Goal: Task Accomplishment & Management: Complete application form

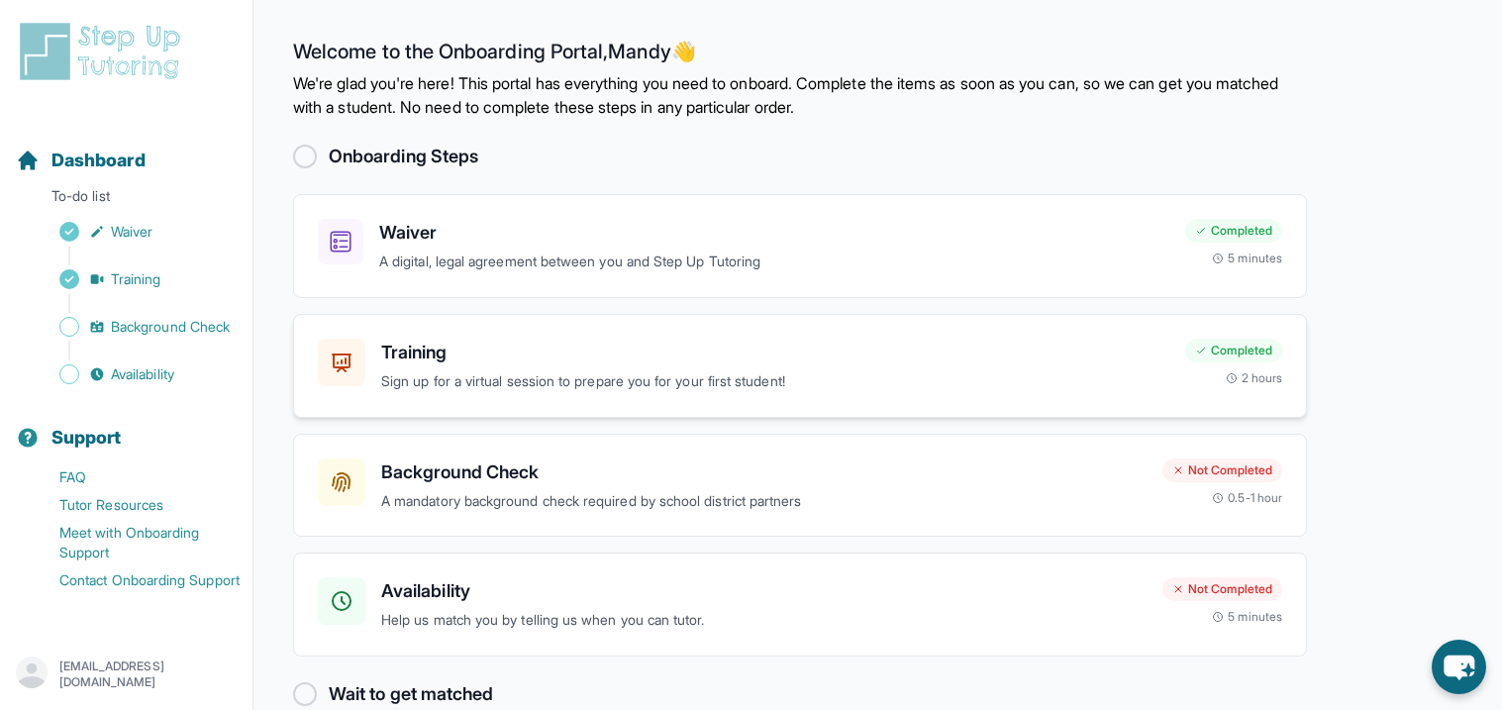
scroll to position [38, 0]
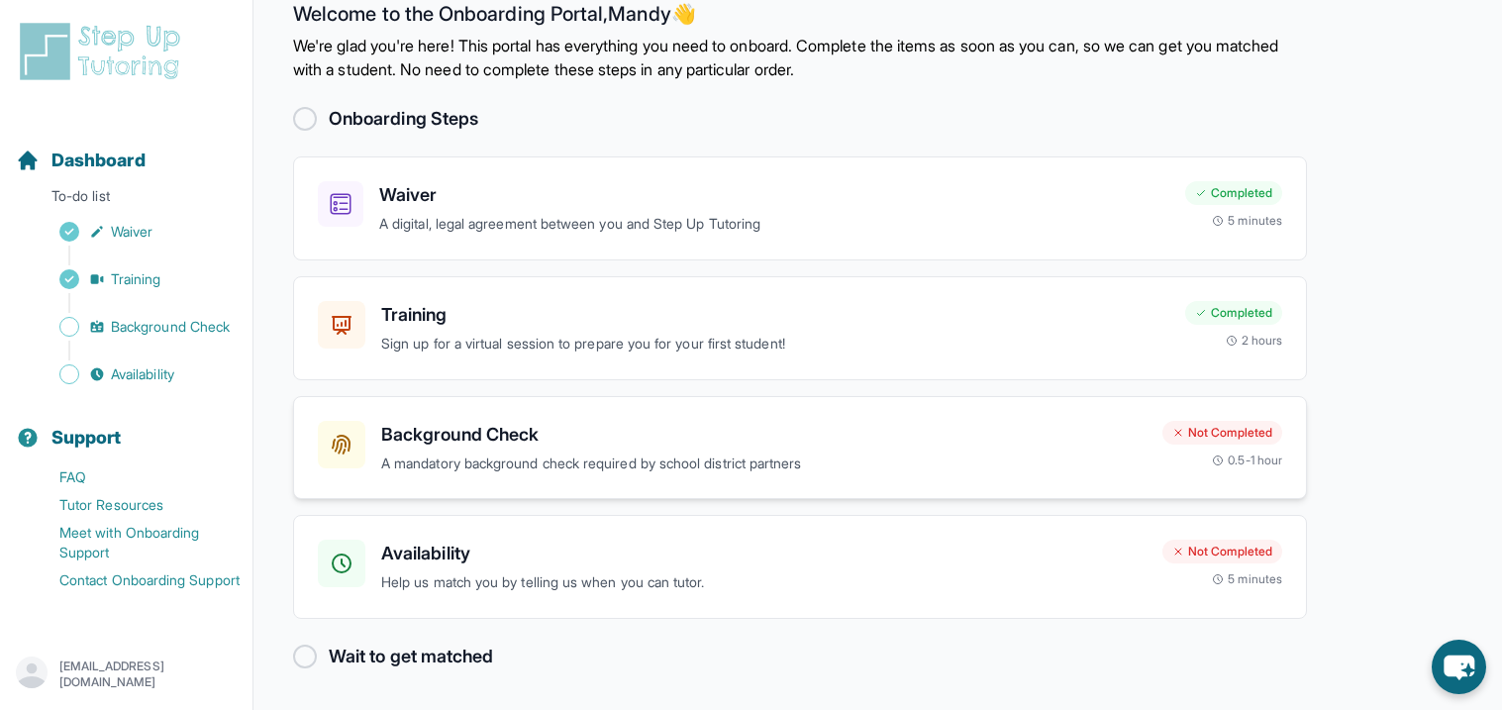
click at [552, 445] on h3 "Background Check" at bounding box center [763, 435] width 765 height 28
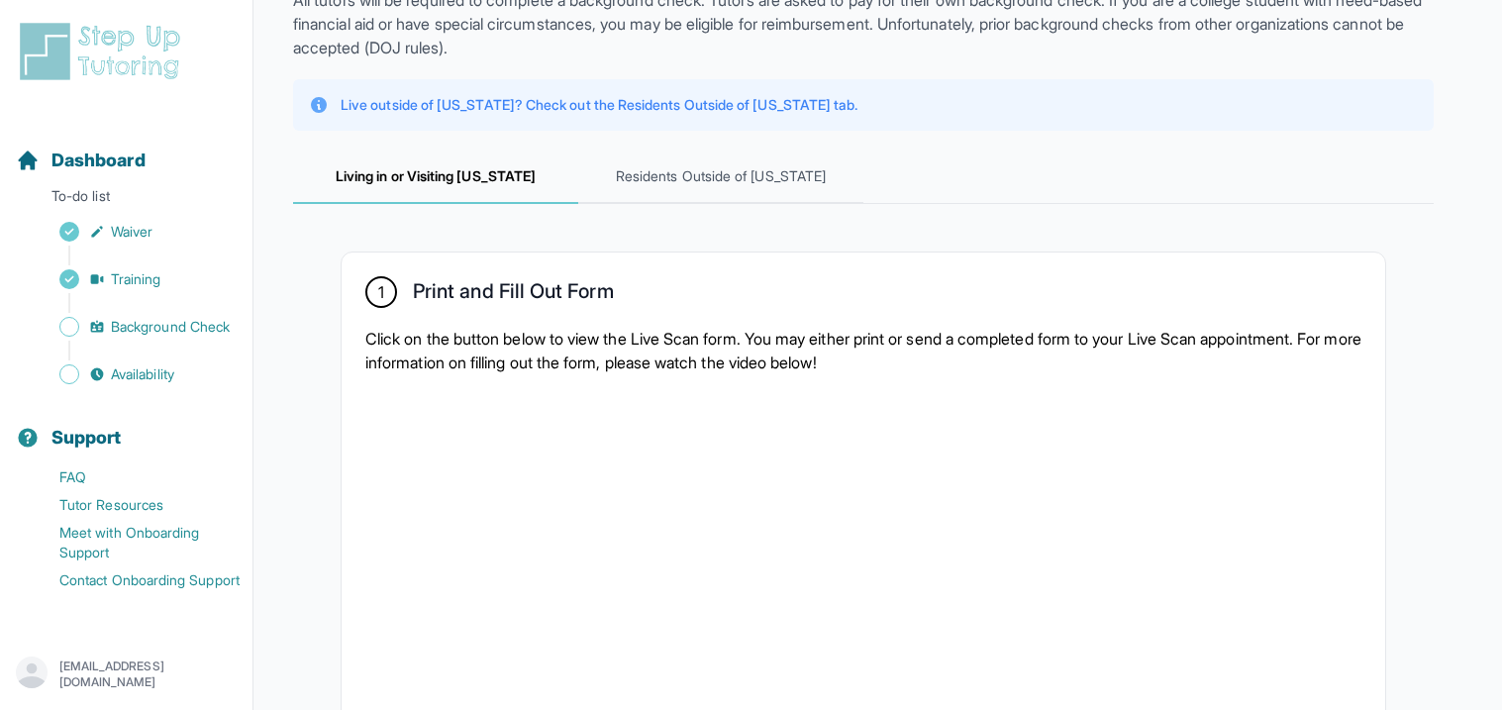
scroll to position [179, 0]
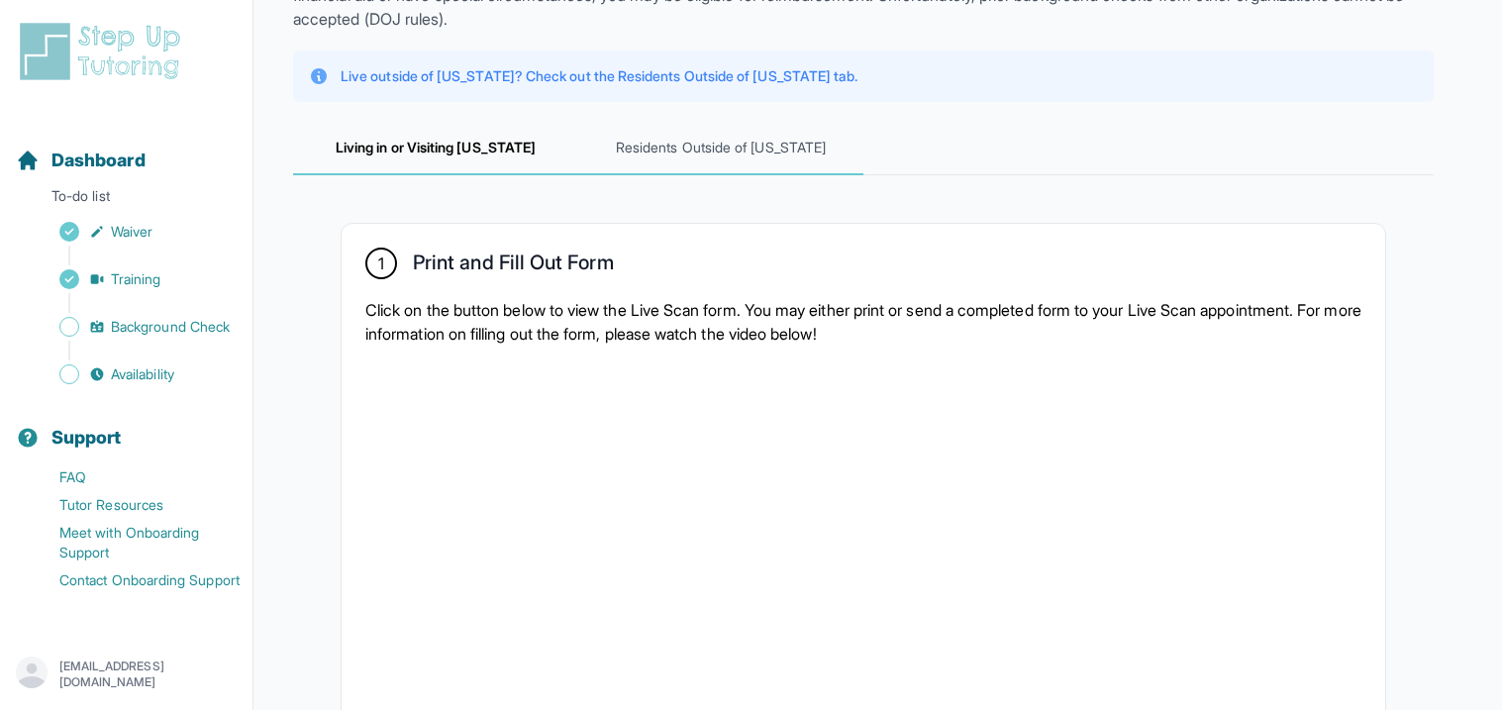
click at [693, 143] on span "Residents Outside of [US_STATE]" at bounding box center [720, 148] width 285 height 53
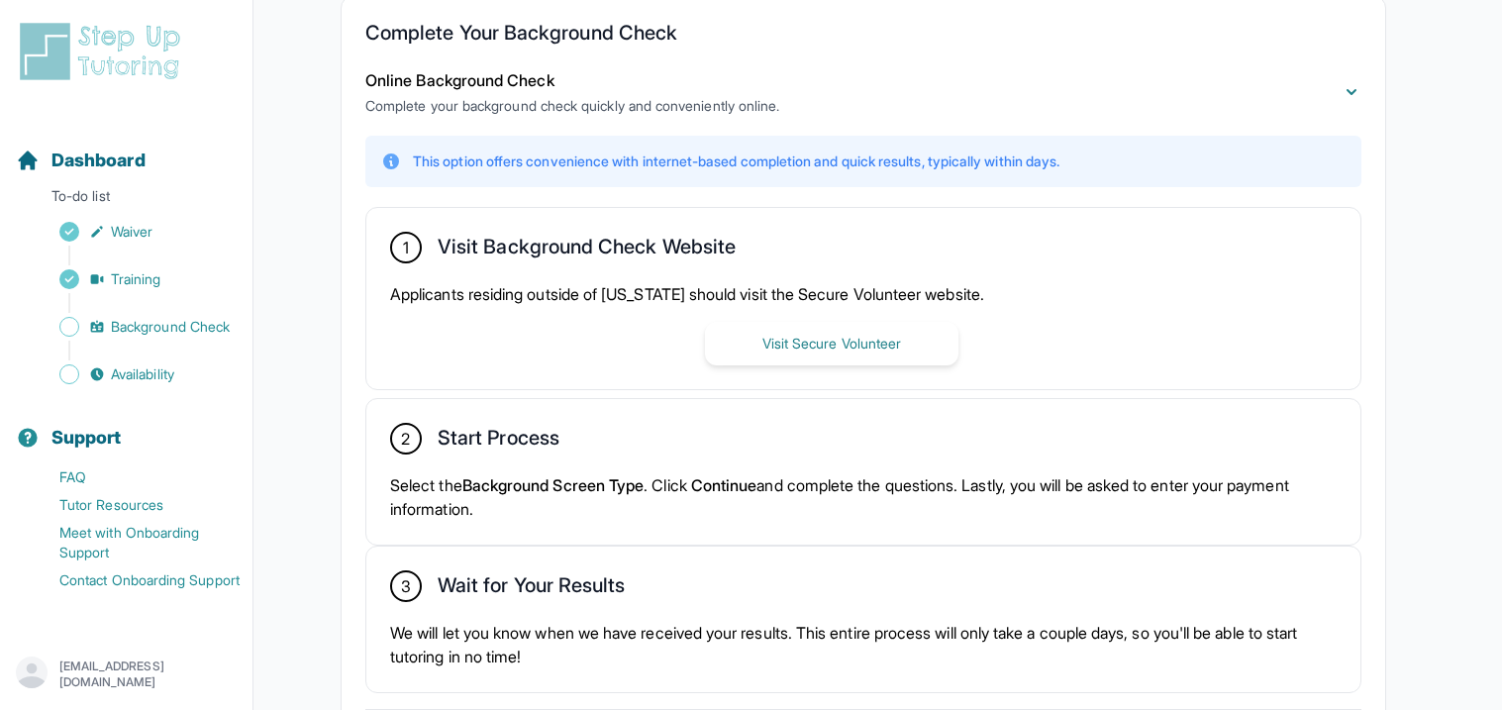
scroll to position [410, 0]
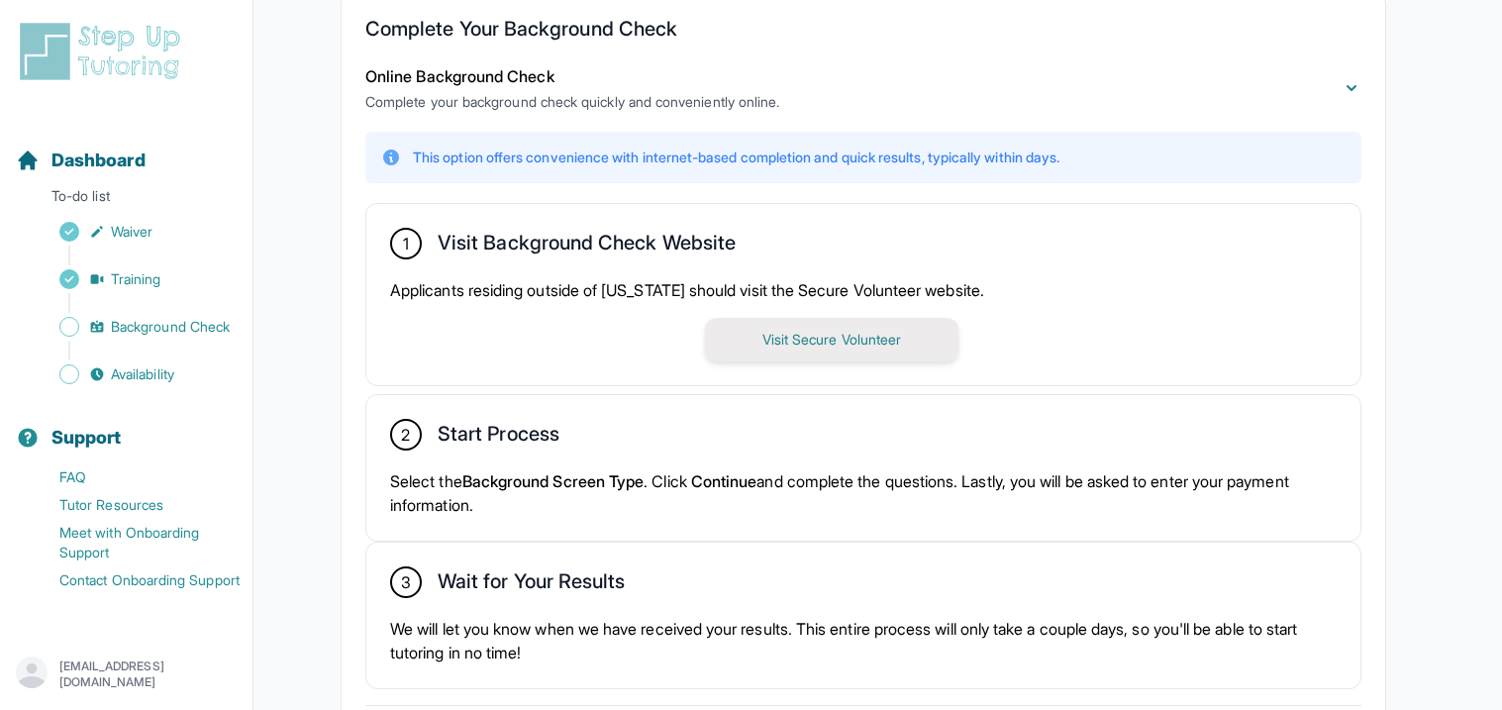
click at [733, 337] on button "Visit Secure Volunteer" at bounding box center [831, 340] width 253 height 44
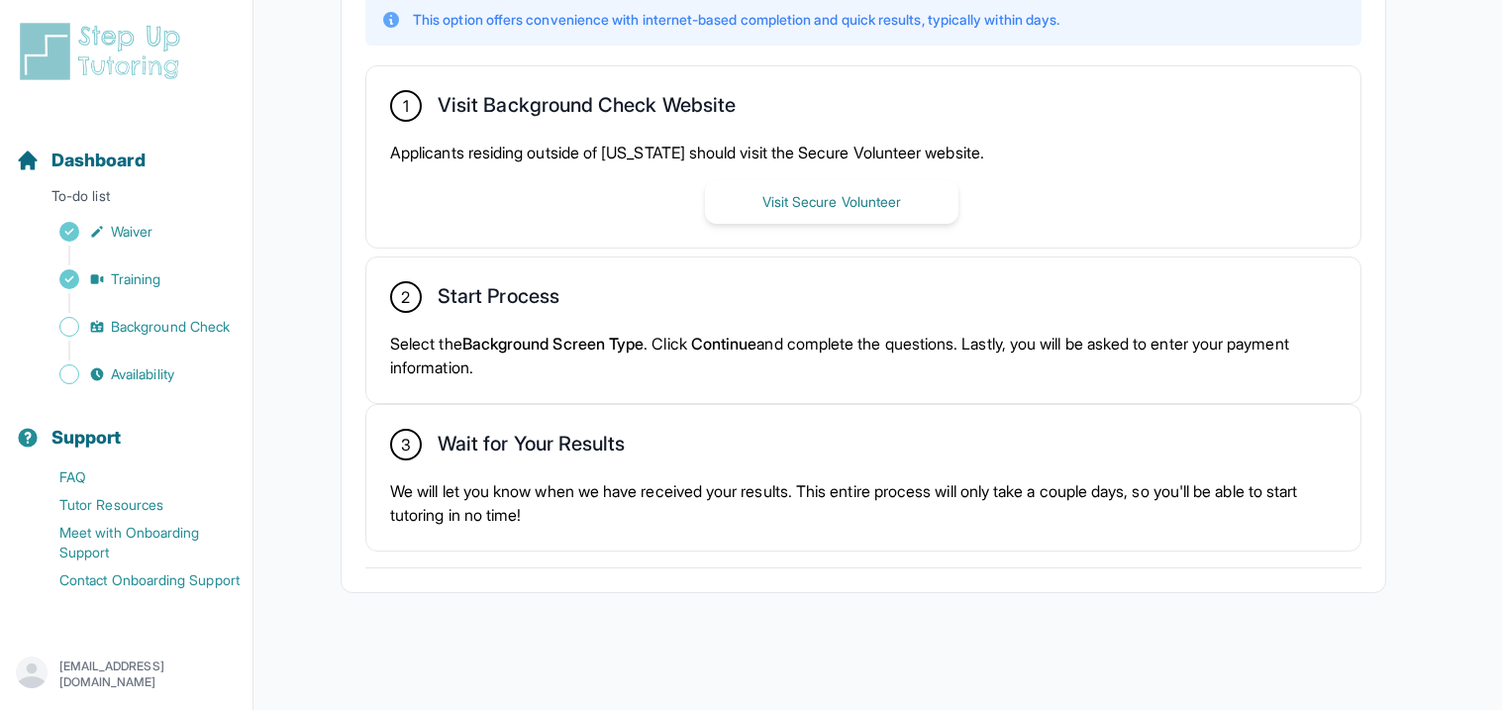
scroll to position [549, 0]
click at [798, 183] on button "Visit Secure Volunteer" at bounding box center [831, 201] width 253 height 44
click at [786, 209] on button "Visit Secure Volunteer" at bounding box center [831, 201] width 253 height 44
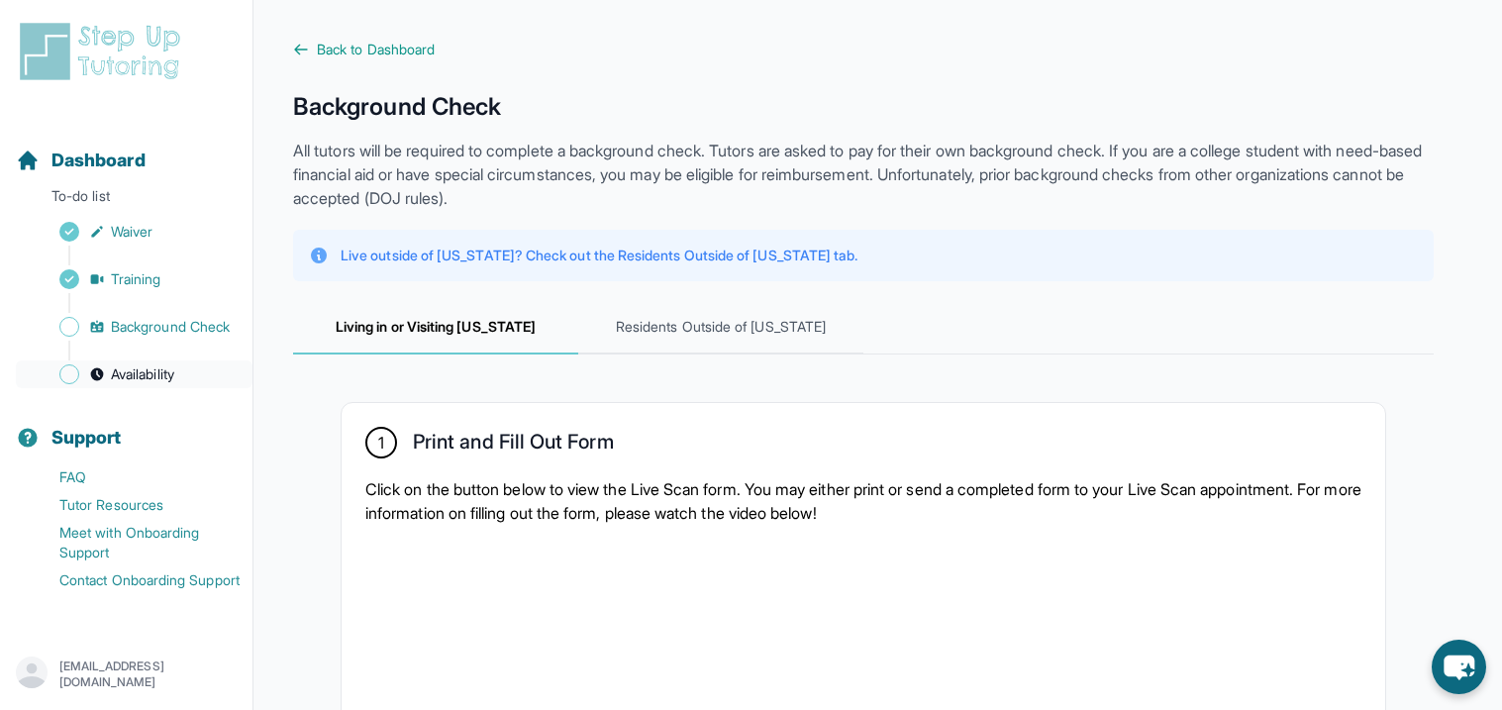
click at [164, 376] on span "Availability" at bounding box center [142, 374] width 63 height 20
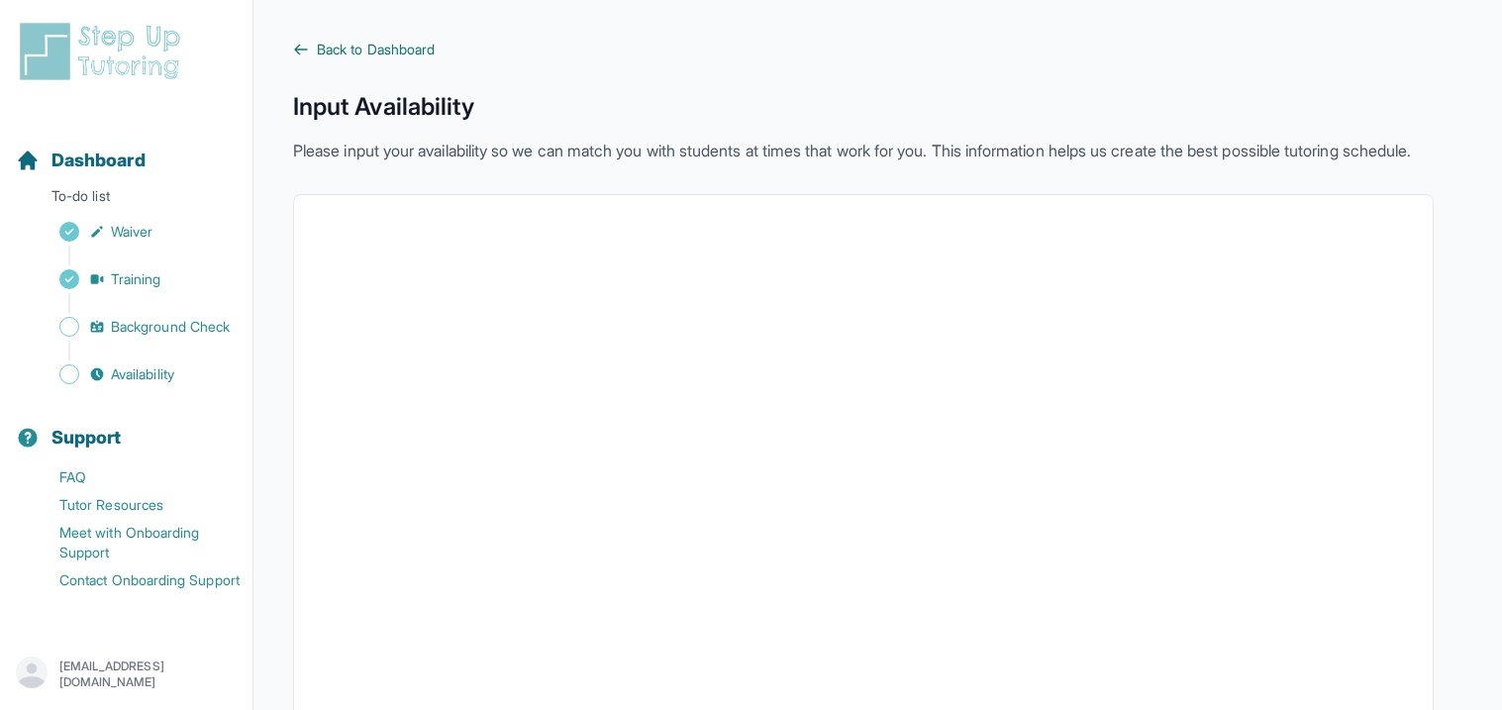
click at [307, 49] on icon at bounding box center [301, 49] width 12 height 9
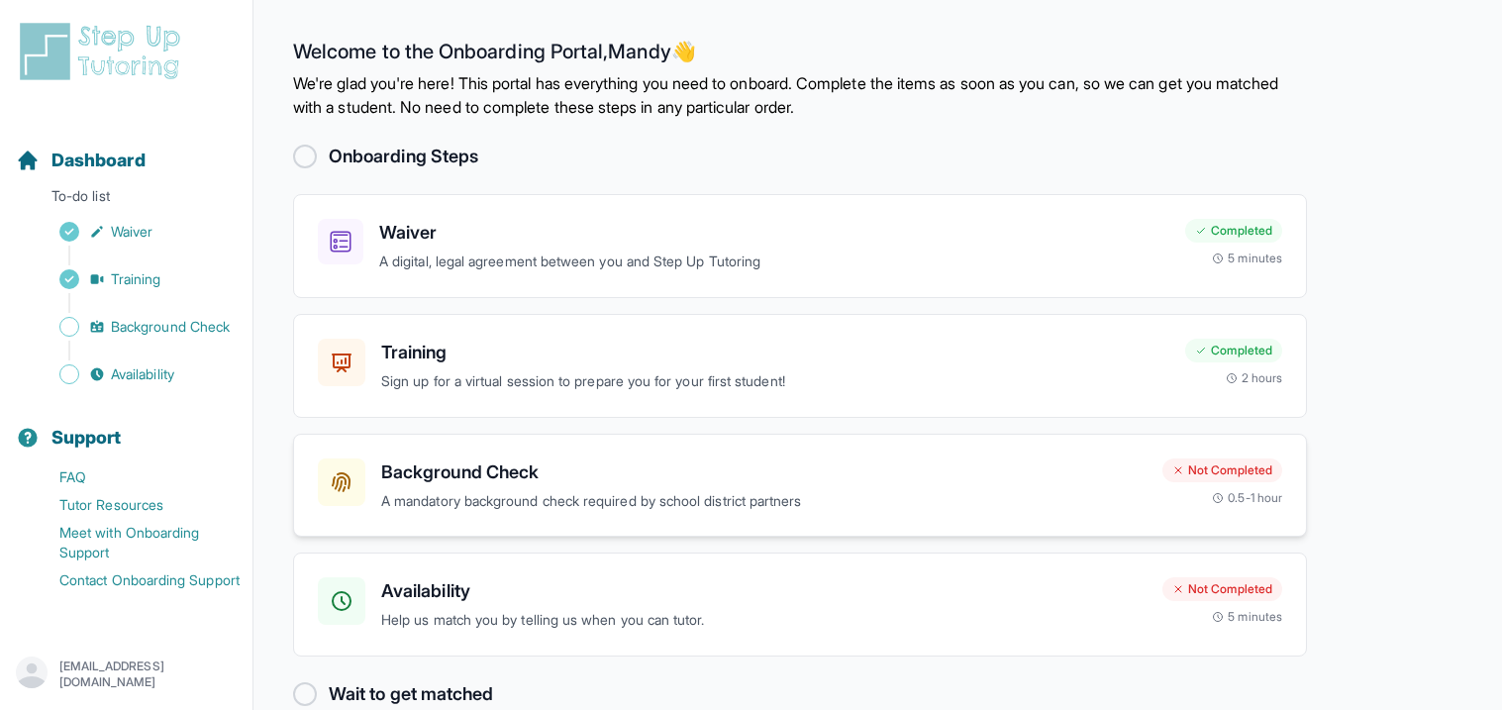
scroll to position [38, 0]
